Goal: Information Seeking & Learning: Learn about a topic

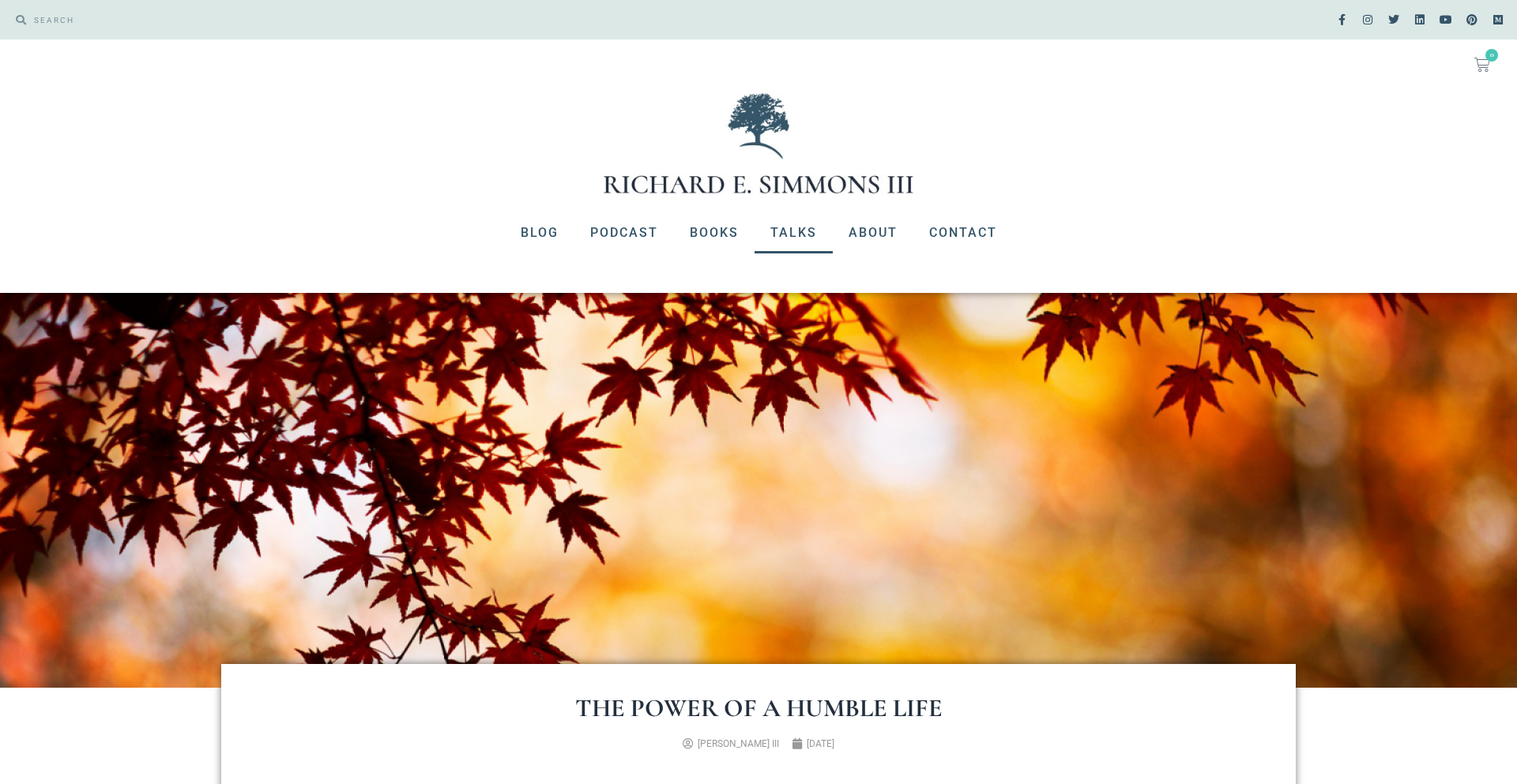
click at [785, 234] on link "Talks" at bounding box center [793, 233] width 78 height 41
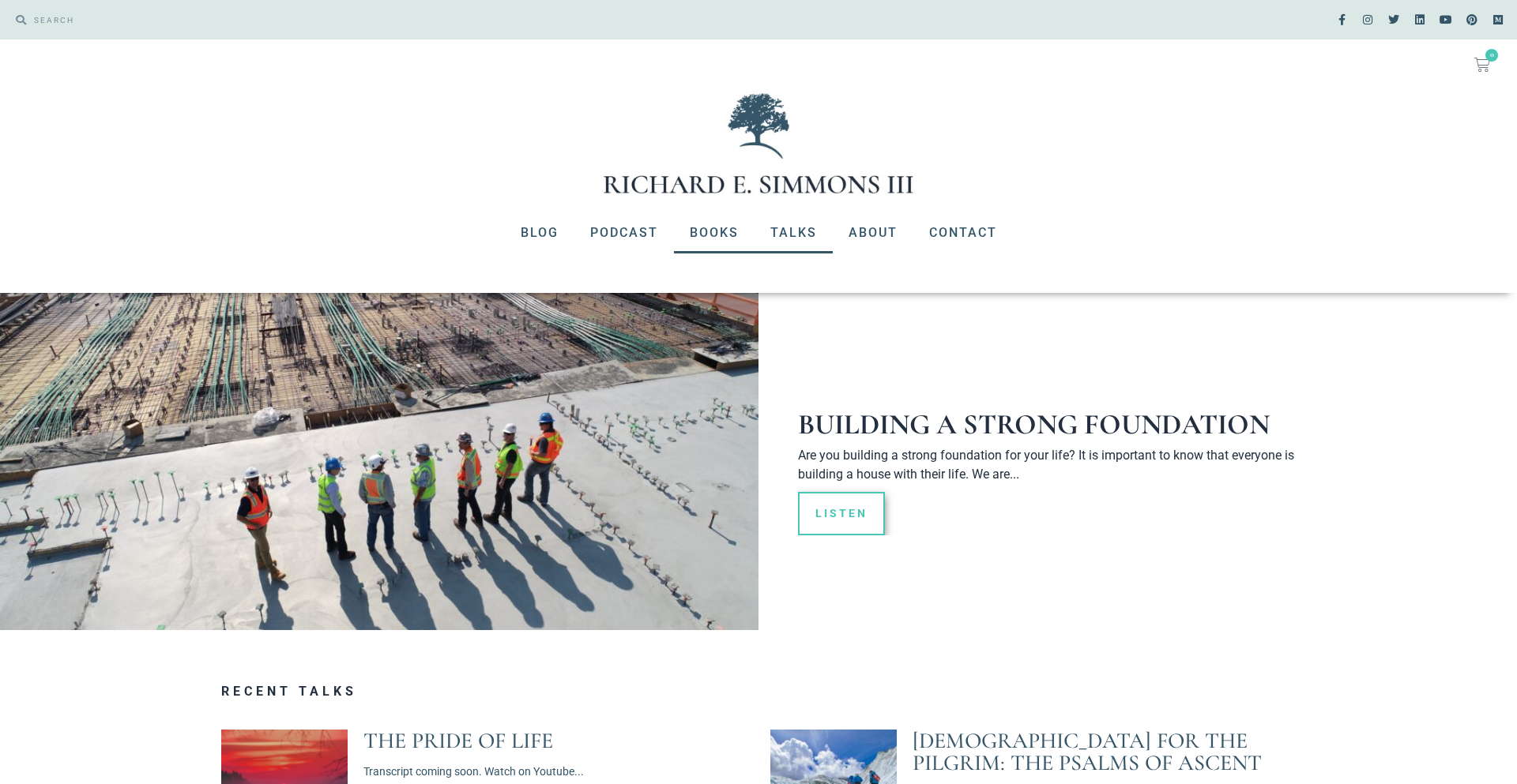
click at [712, 238] on link "Books" at bounding box center [714, 233] width 81 height 41
click at [628, 223] on link "Podcast" at bounding box center [624, 233] width 99 height 41
click at [626, 227] on link "Podcast" at bounding box center [624, 233] width 99 height 41
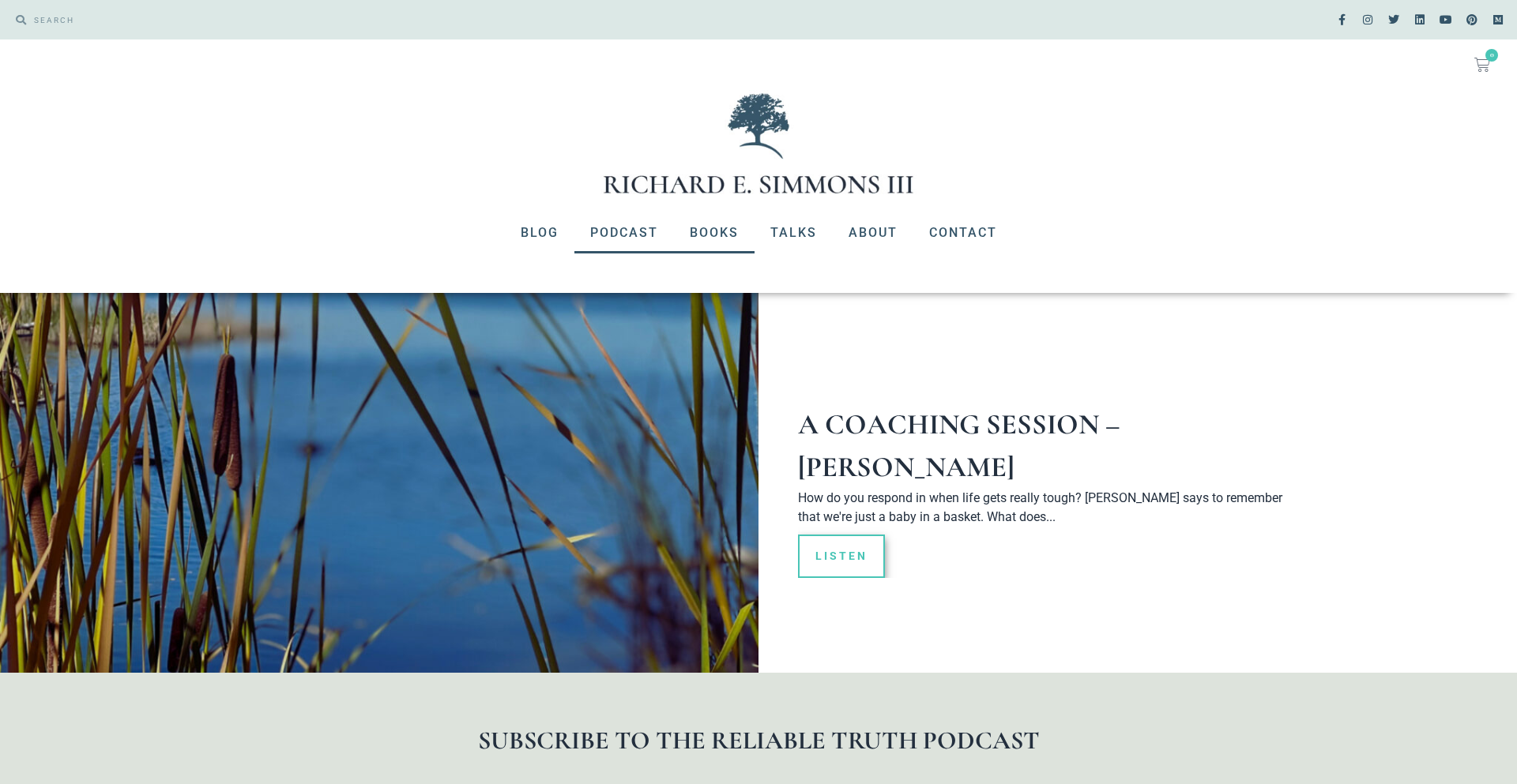
click at [743, 218] on link "Books" at bounding box center [714, 233] width 81 height 41
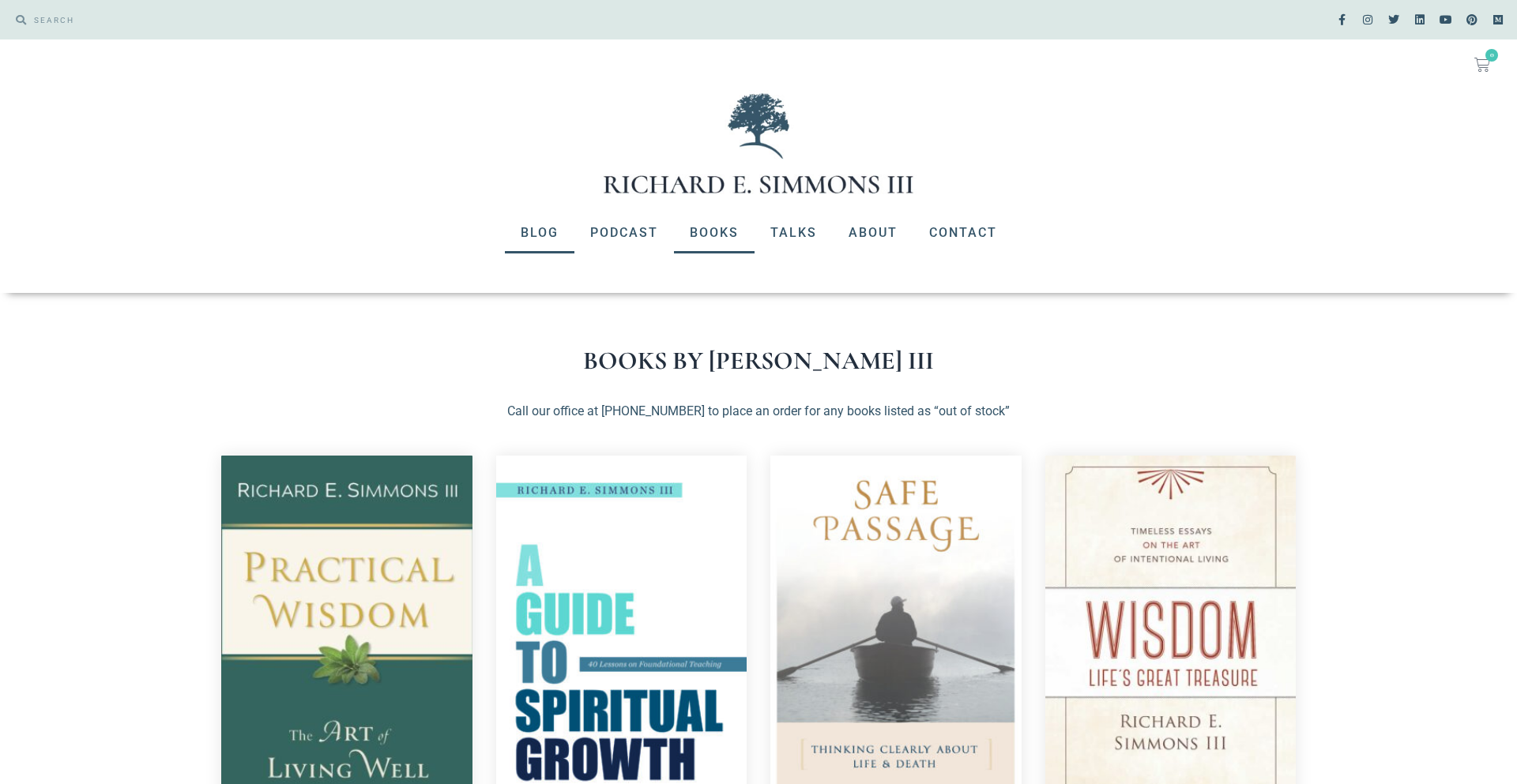
click at [553, 238] on link "Blog" at bounding box center [539, 233] width 69 height 41
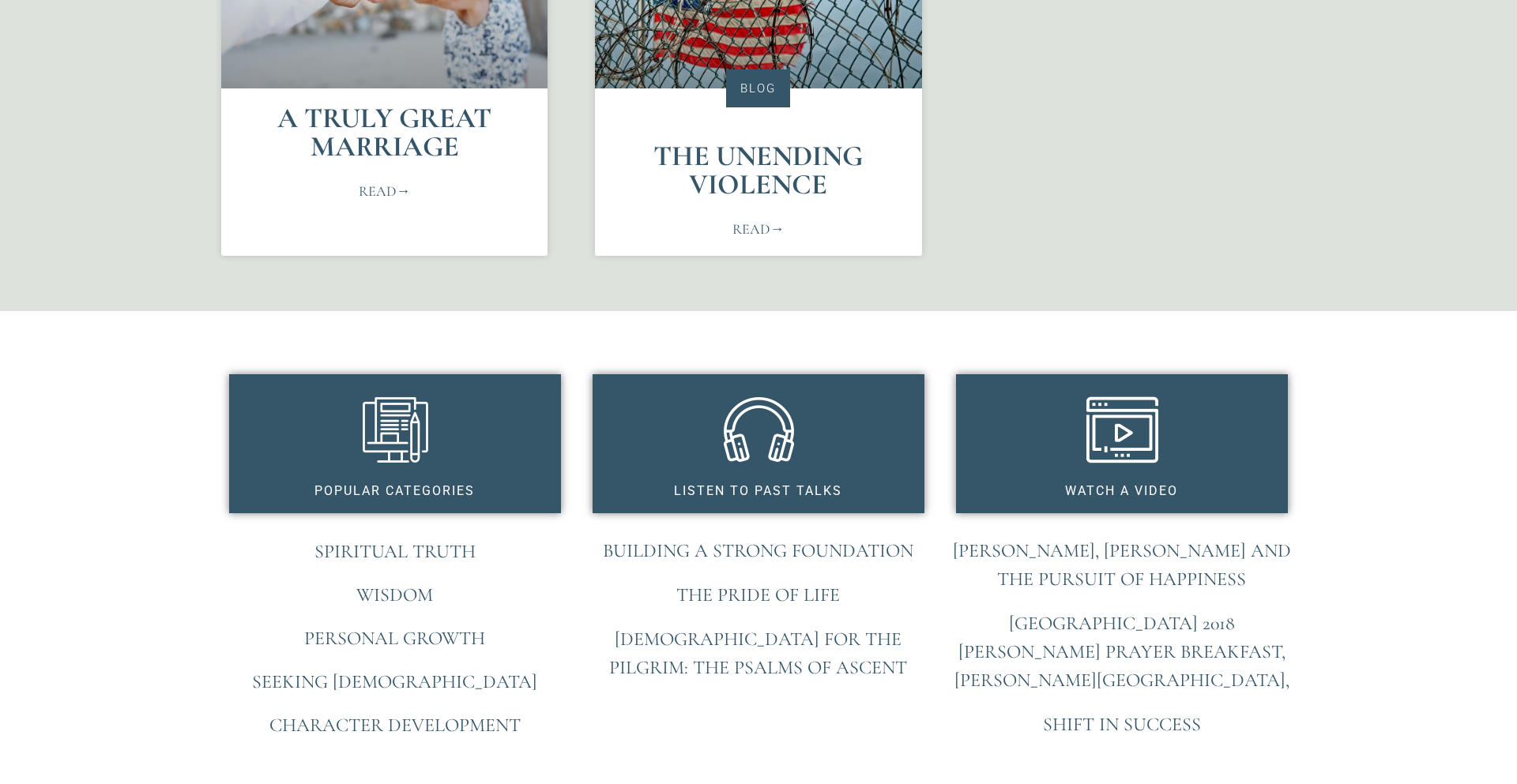
scroll to position [916, 0]
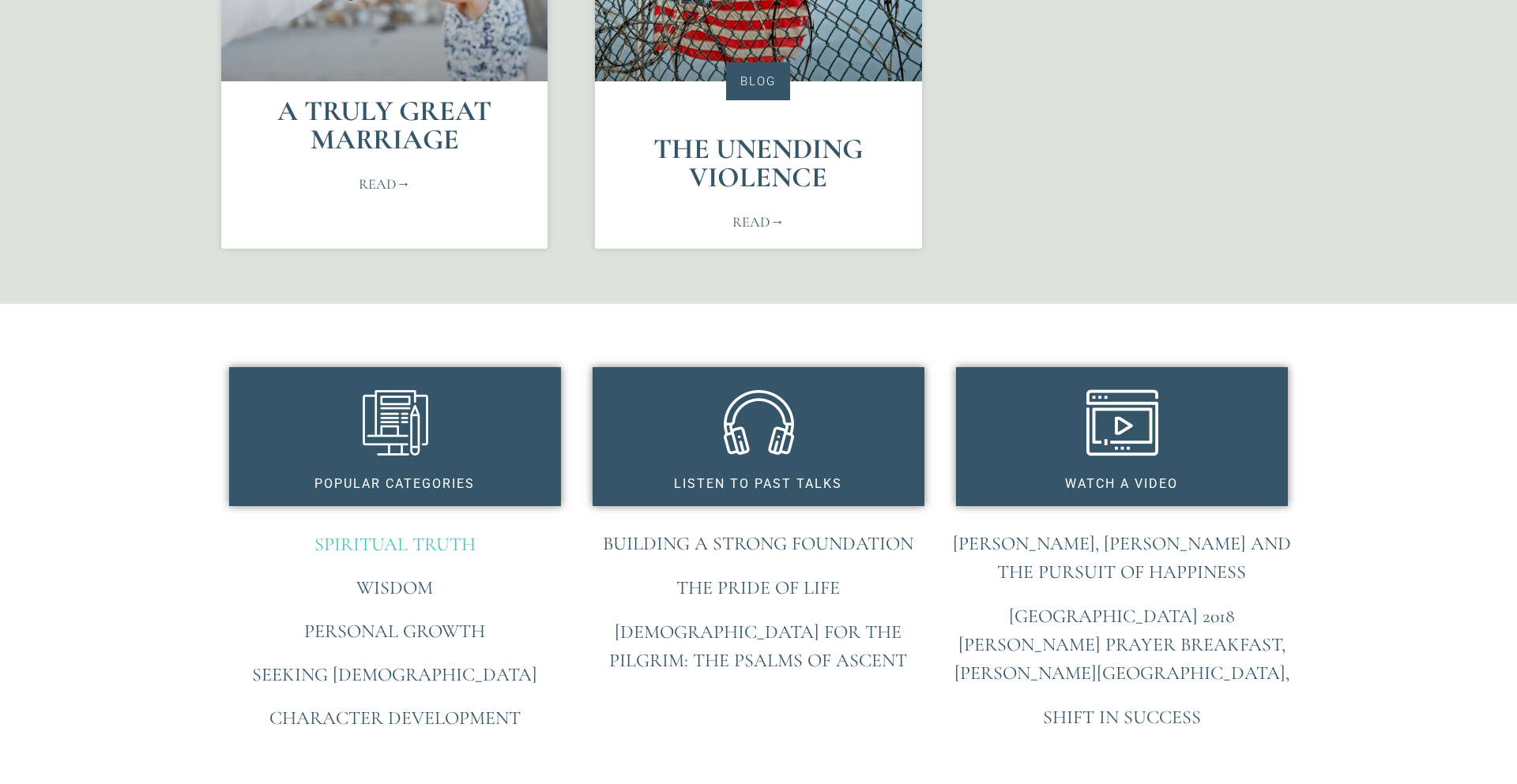
click at [436, 551] on link "Spiritual Truth" at bounding box center [395, 544] width 161 height 23
